Goal: Transaction & Acquisition: Book appointment/travel/reservation

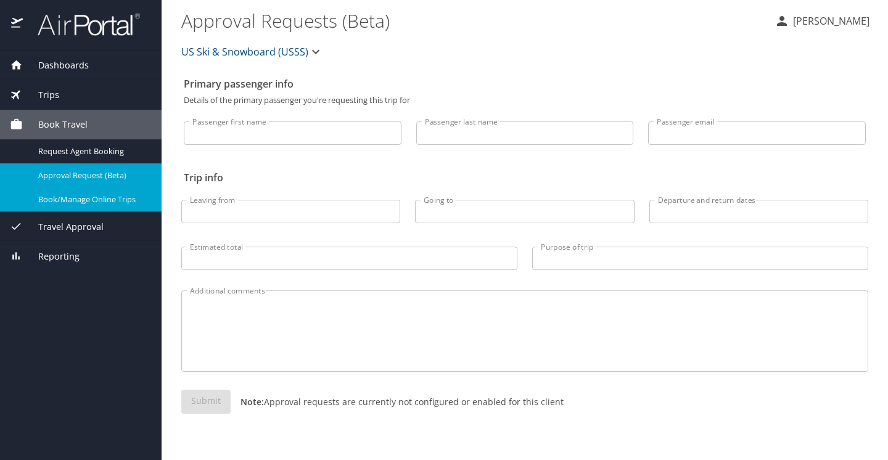
click at [75, 199] on span "Book/Manage Online Trips" at bounding box center [92, 200] width 109 height 12
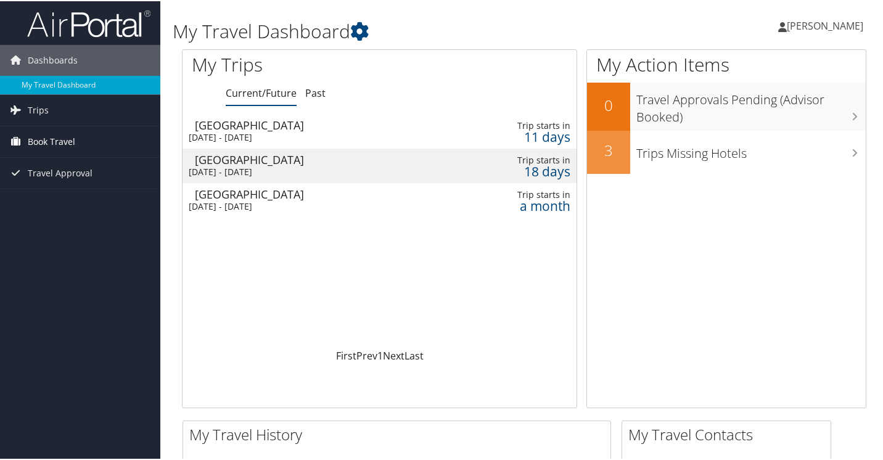
click at [41, 145] on span "Book Travel" at bounding box center [52, 140] width 48 height 31
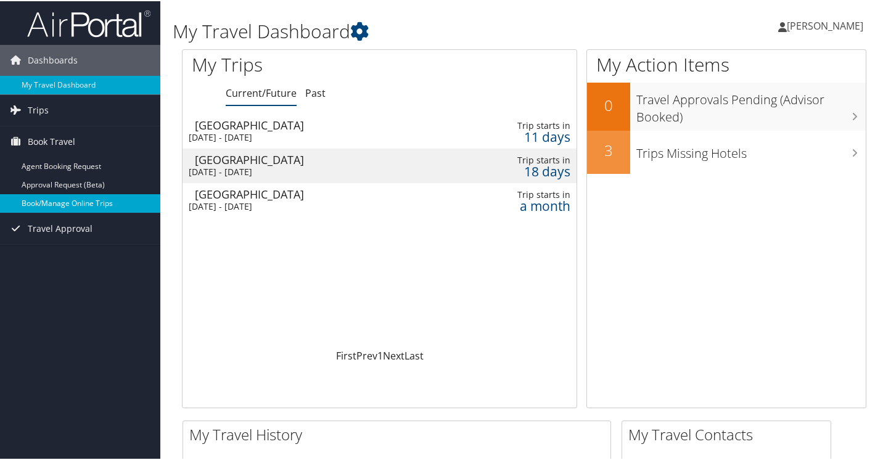
click at [44, 201] on link "Book/Manage Online Trips" at bounding box center [80, 202] width 160 height 19
